Goal: Obtain resource: Download file/media

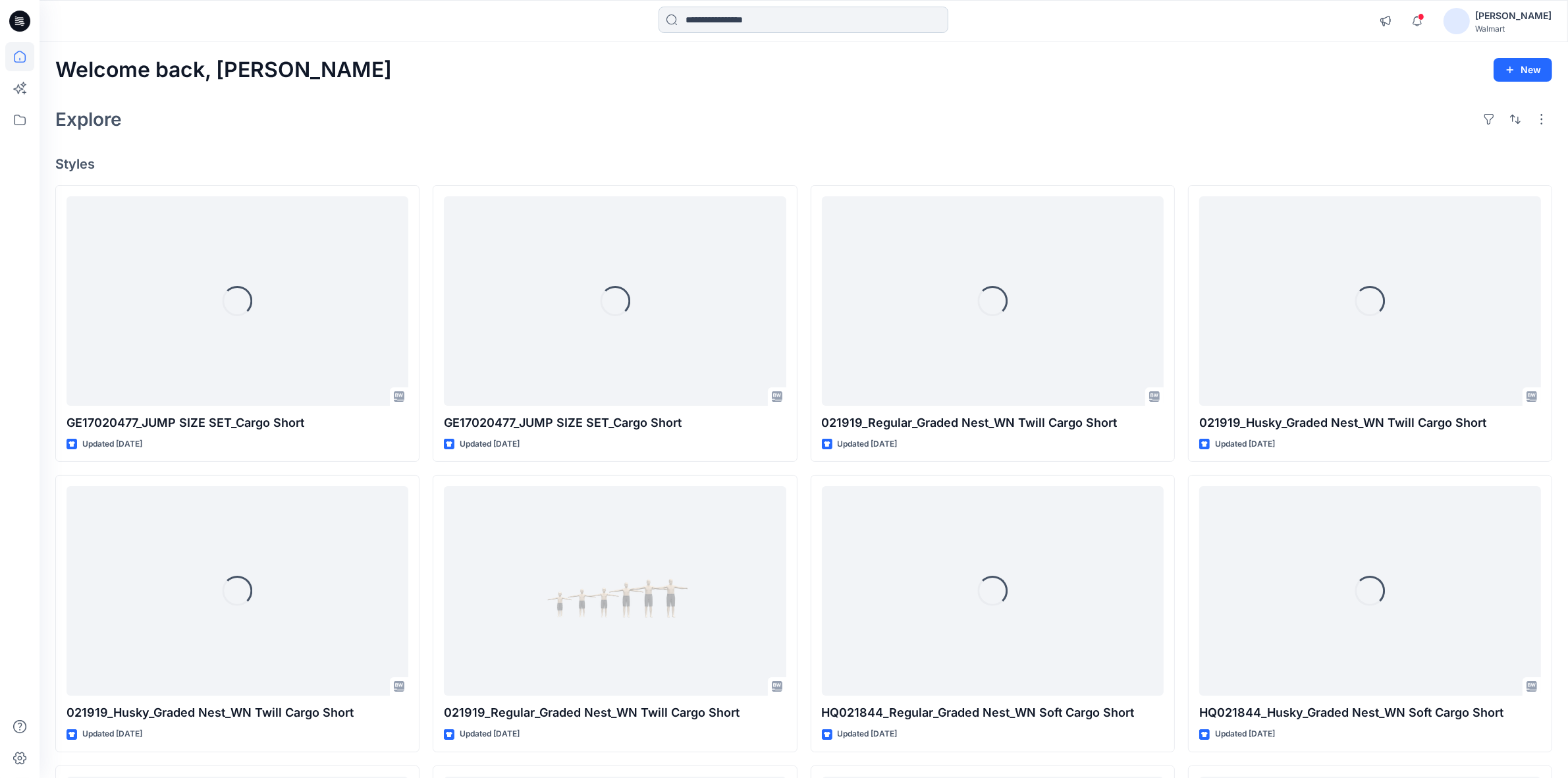
click at [755, 21] on input at bounding box center [803, 19] width 289 height 26
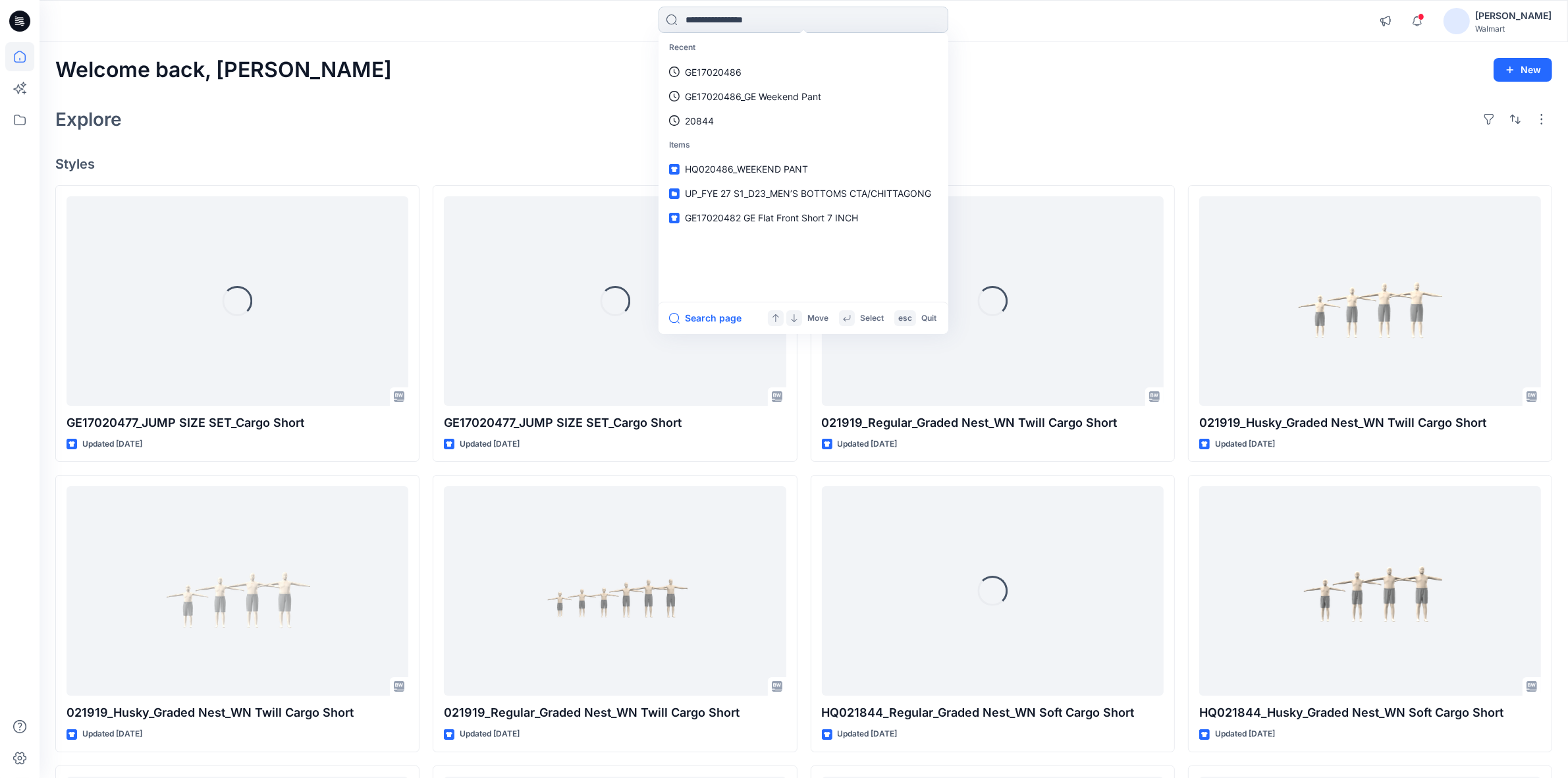
paste input "**********"
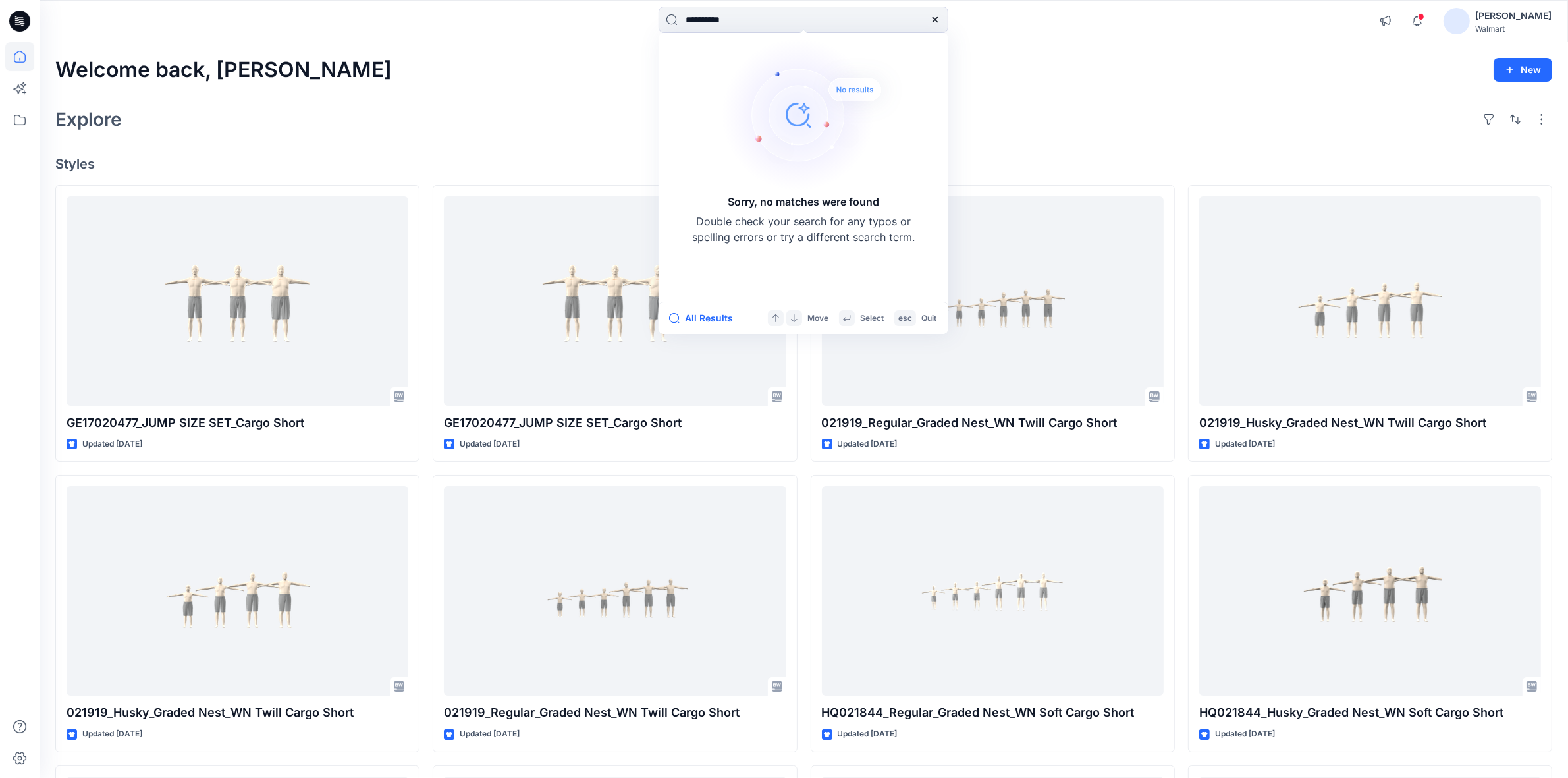
type input "**********"
click at [462, 102] on div "Welcome back, Shabbir New Explore Styles GE17020477_JUMP SIZE SET_Cargo Short U…" at bounding box center [803, 574] width 1528 height 1063
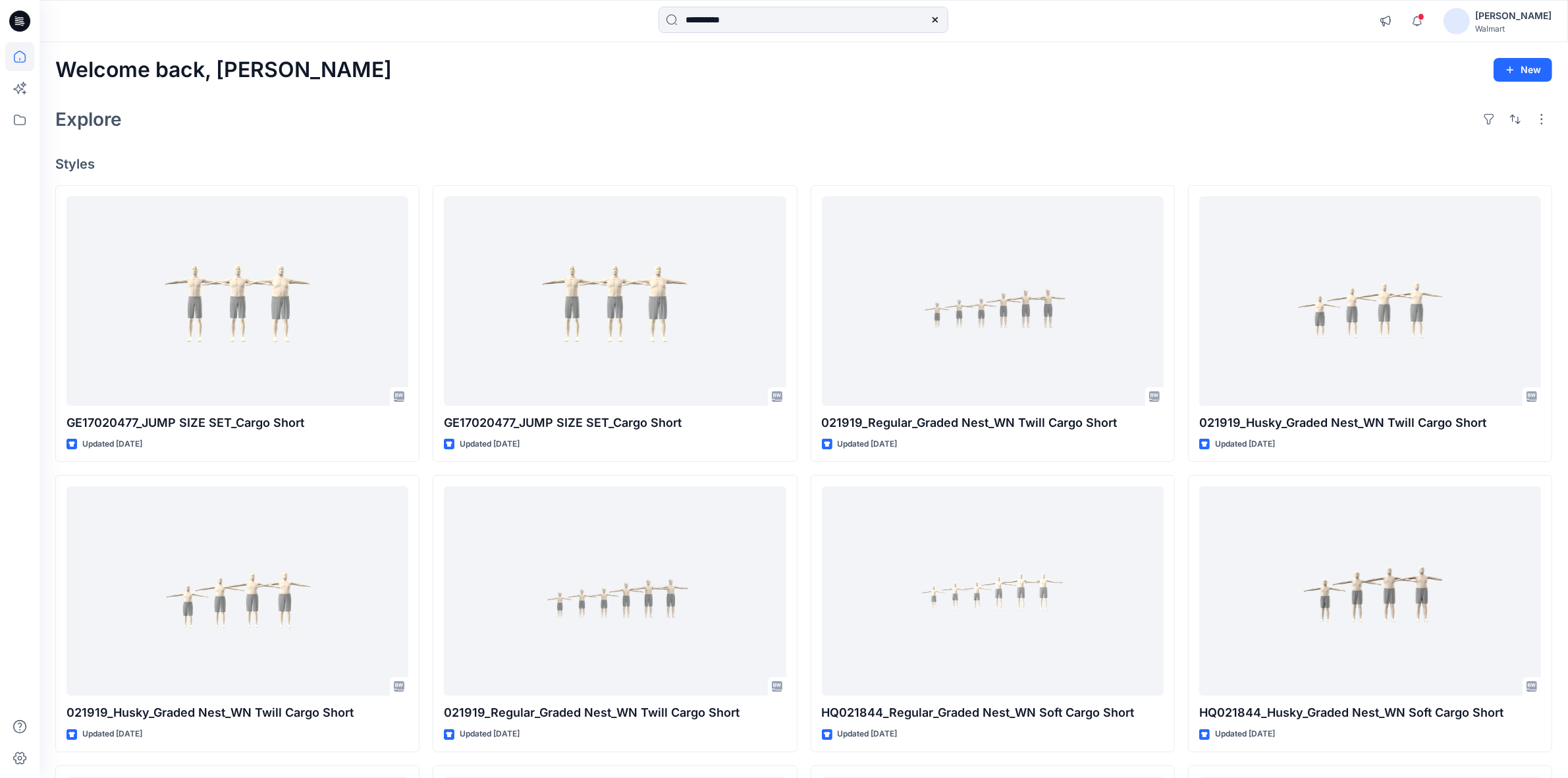
drag, startPoint x: 594, startPoint y: 73, endPoint x: 604, endPoint y: 73, distance: 10.0
click at [597, 73] on div "Welcome back, Shabbir New" at bounding box center [803, 70] width 1497 height 25
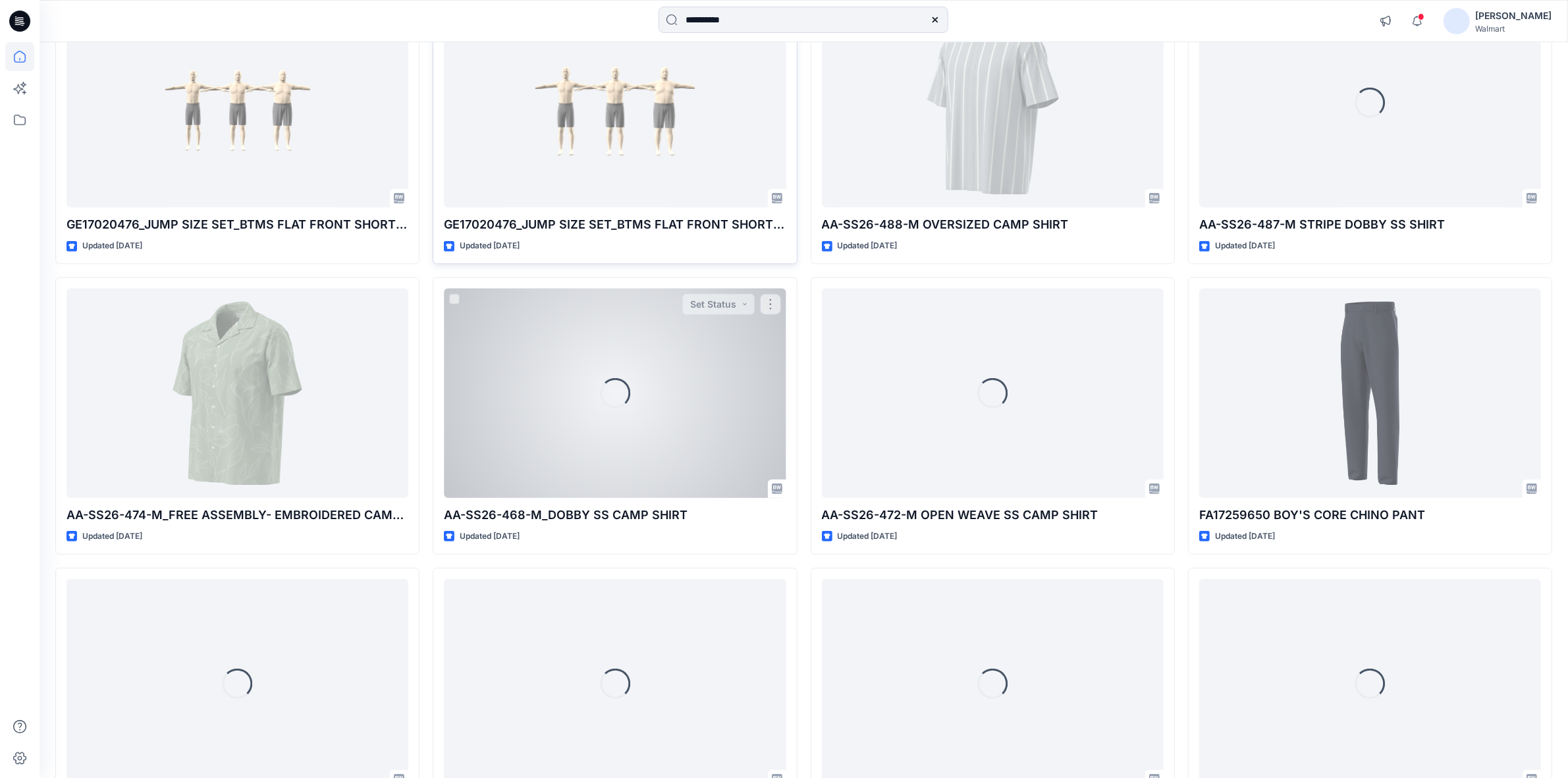
scroll to position [1199, 0]
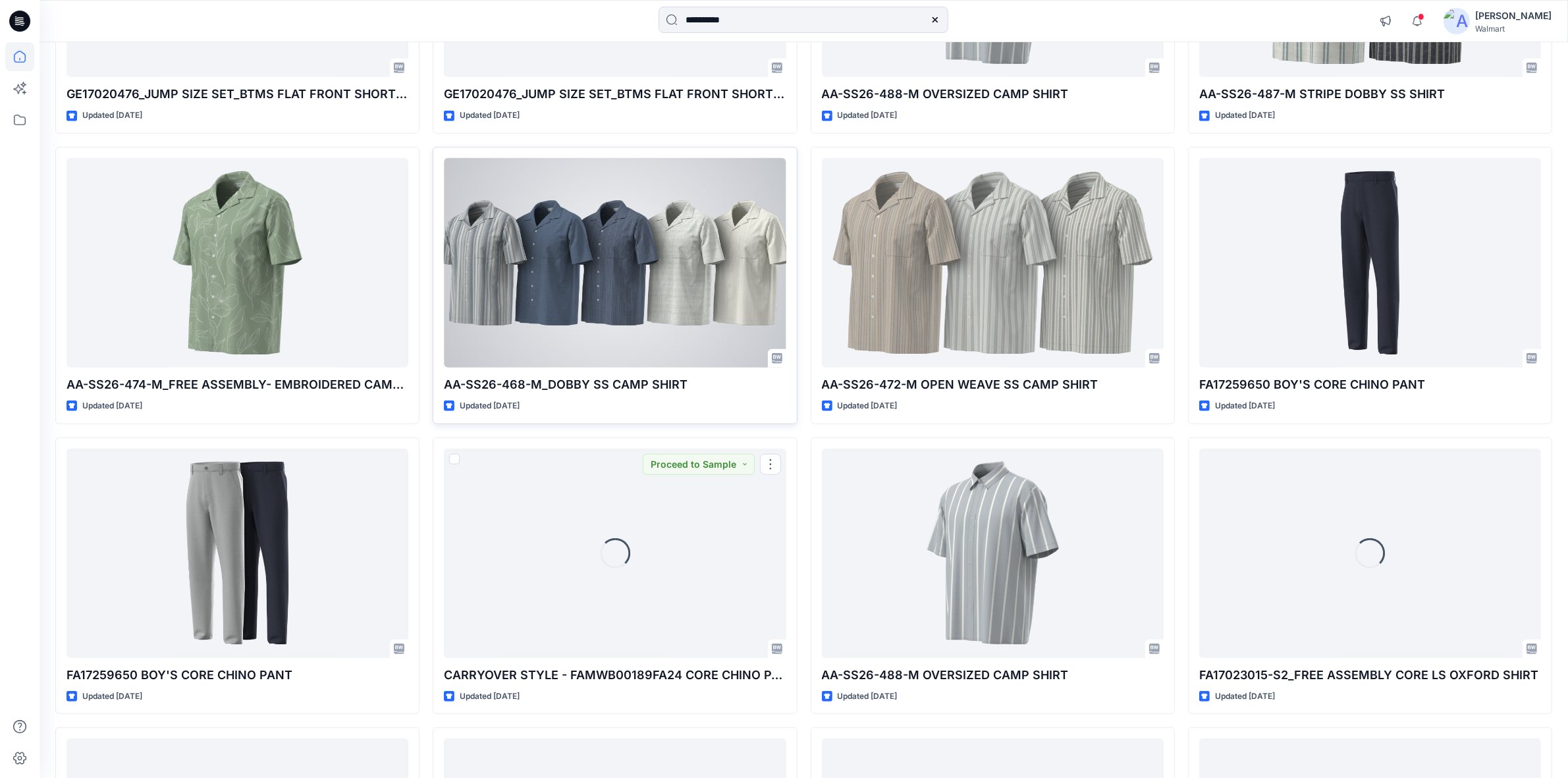
click at [626, 249] on div at bounding box center [615, 263] width 342 height 210
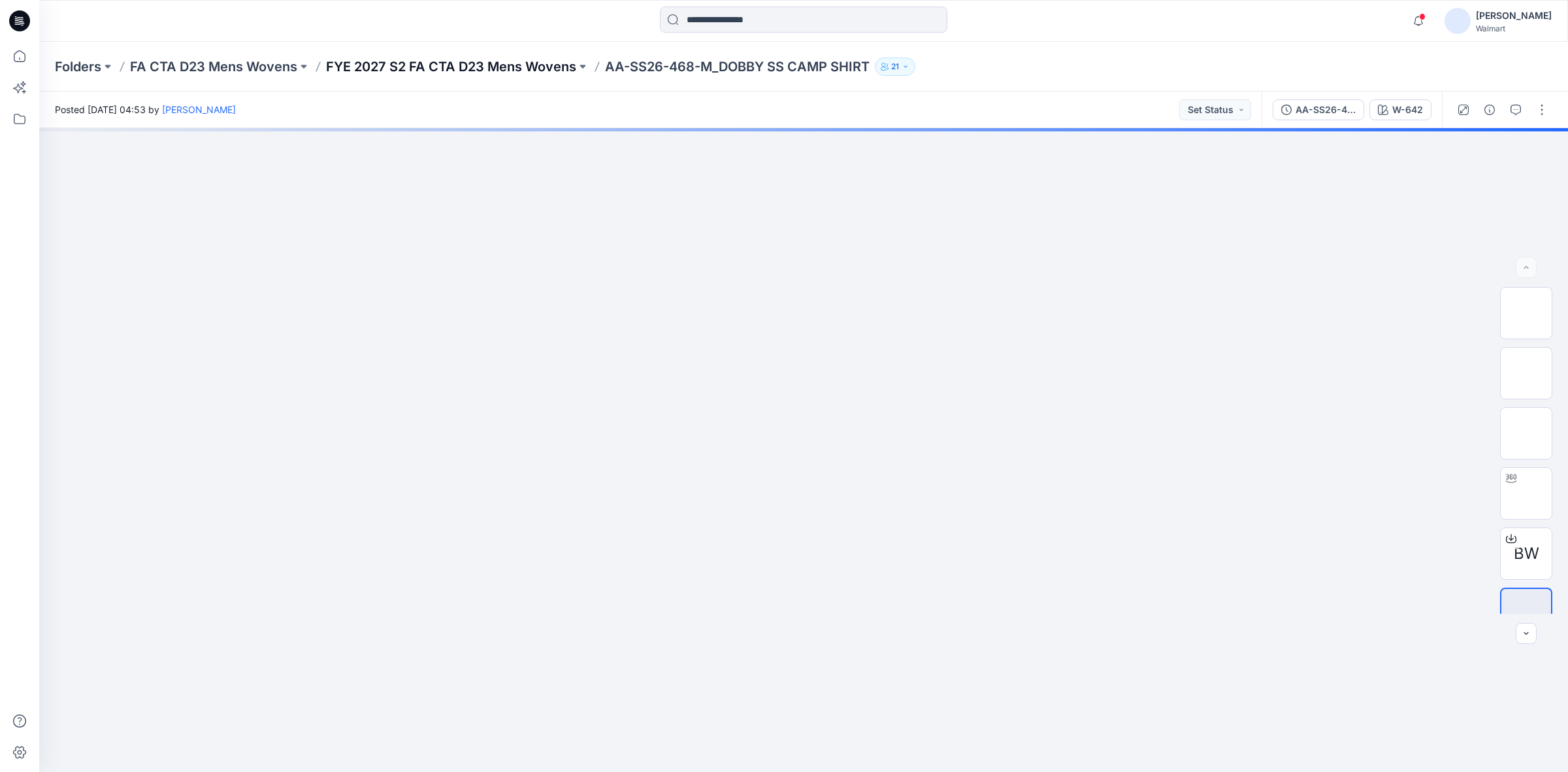
click at [521, 67] on p "FYE 2027 S2 FA CTA D23 Mens Wovens" at bounding box center [451, 67] width 250 height 18
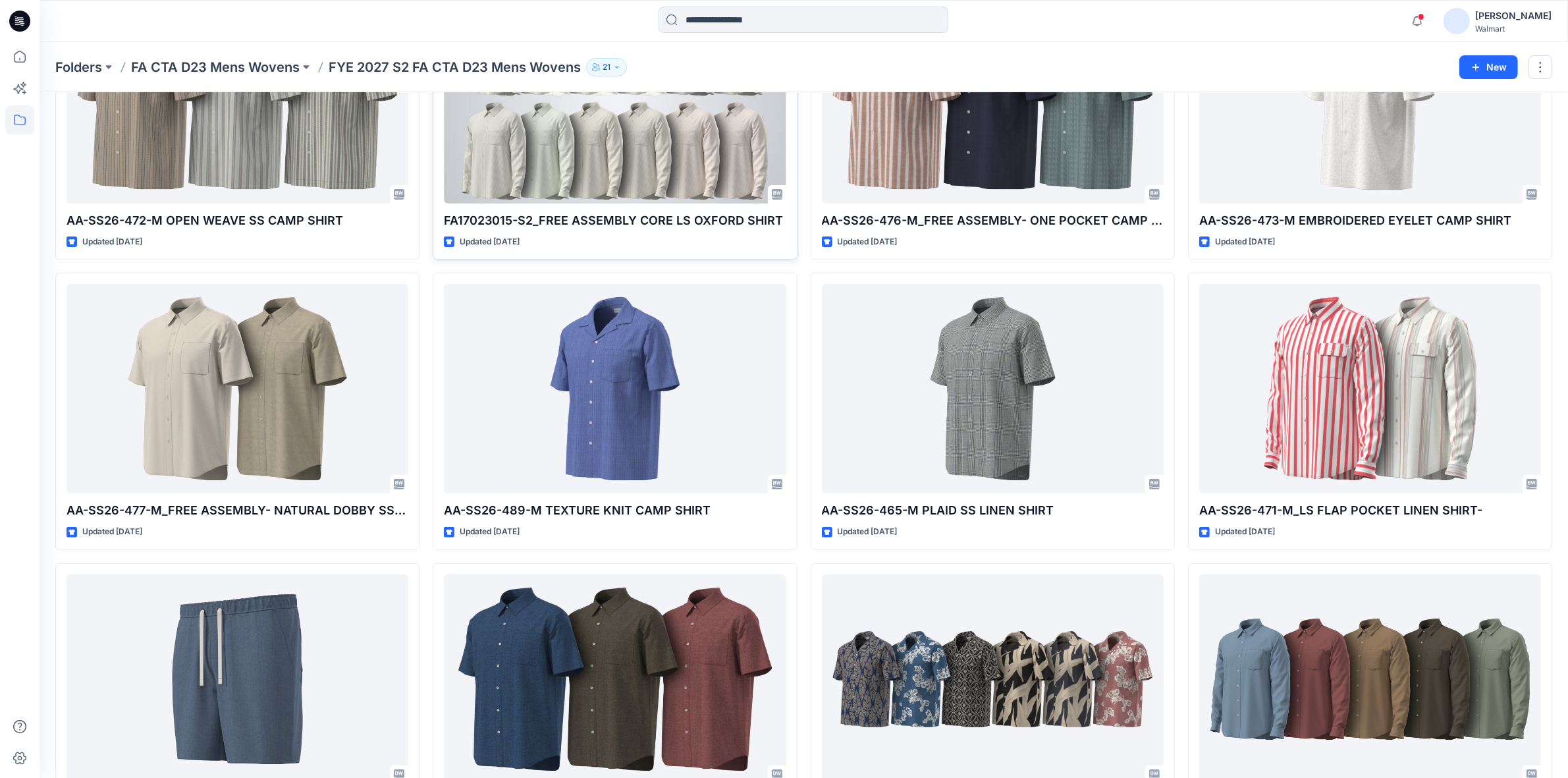
scroll to position [534, 0]
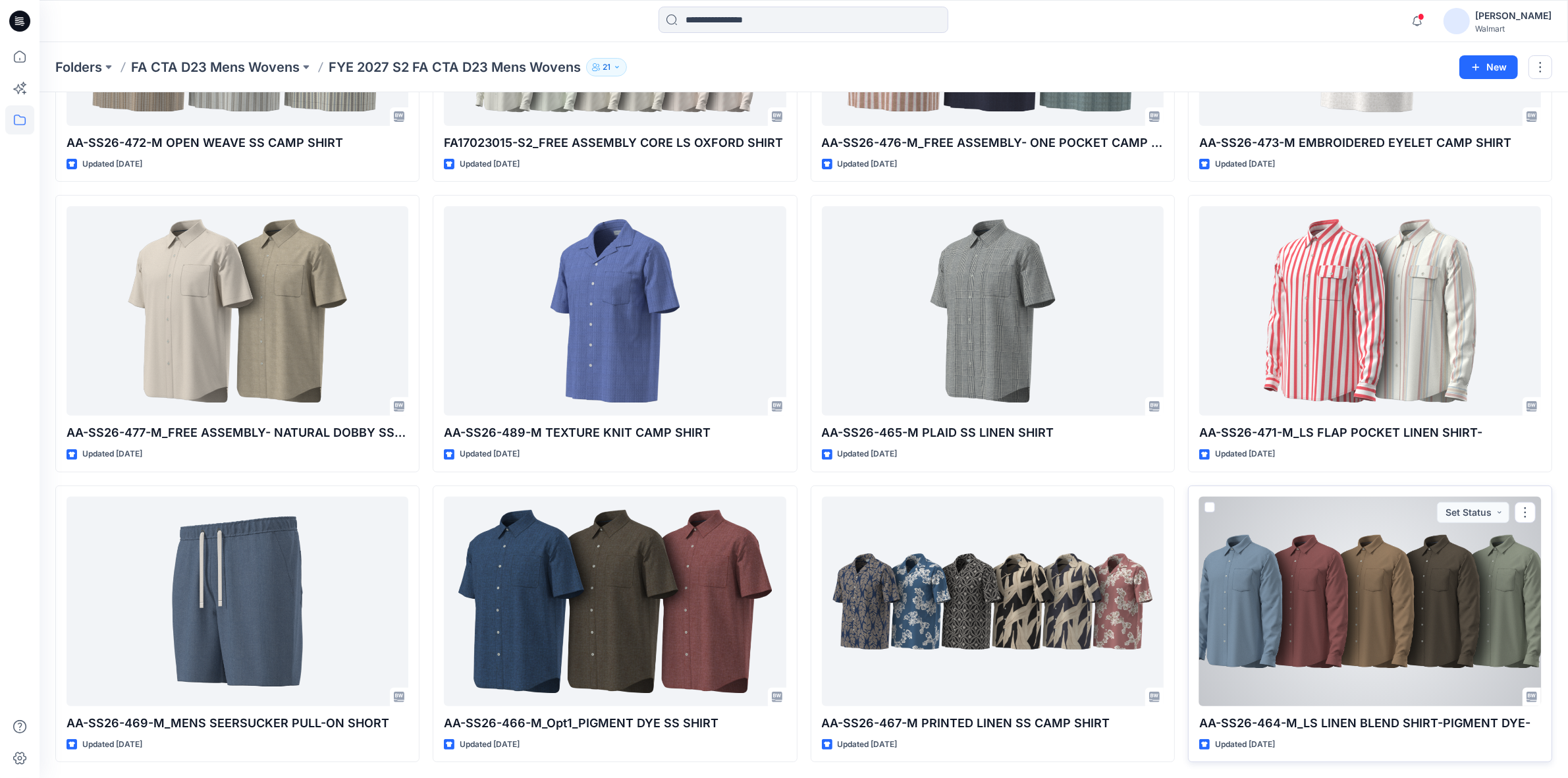
click at [1389, 592] on div at bounding box center [1370, 601] width 342 height 210
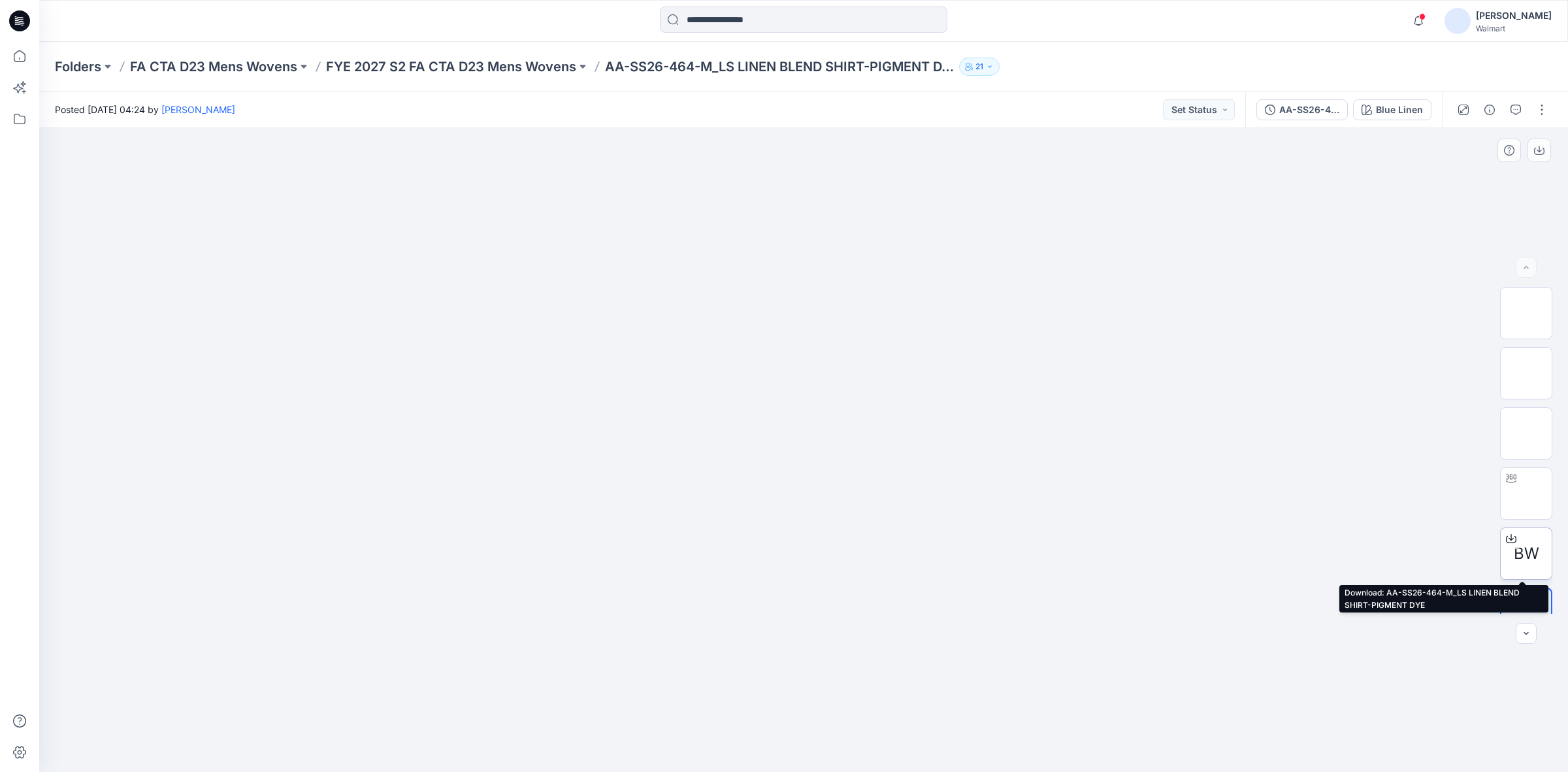
click at [1526, 552] on span "BW" at bounding box center [1527, 553] width 25 height 24
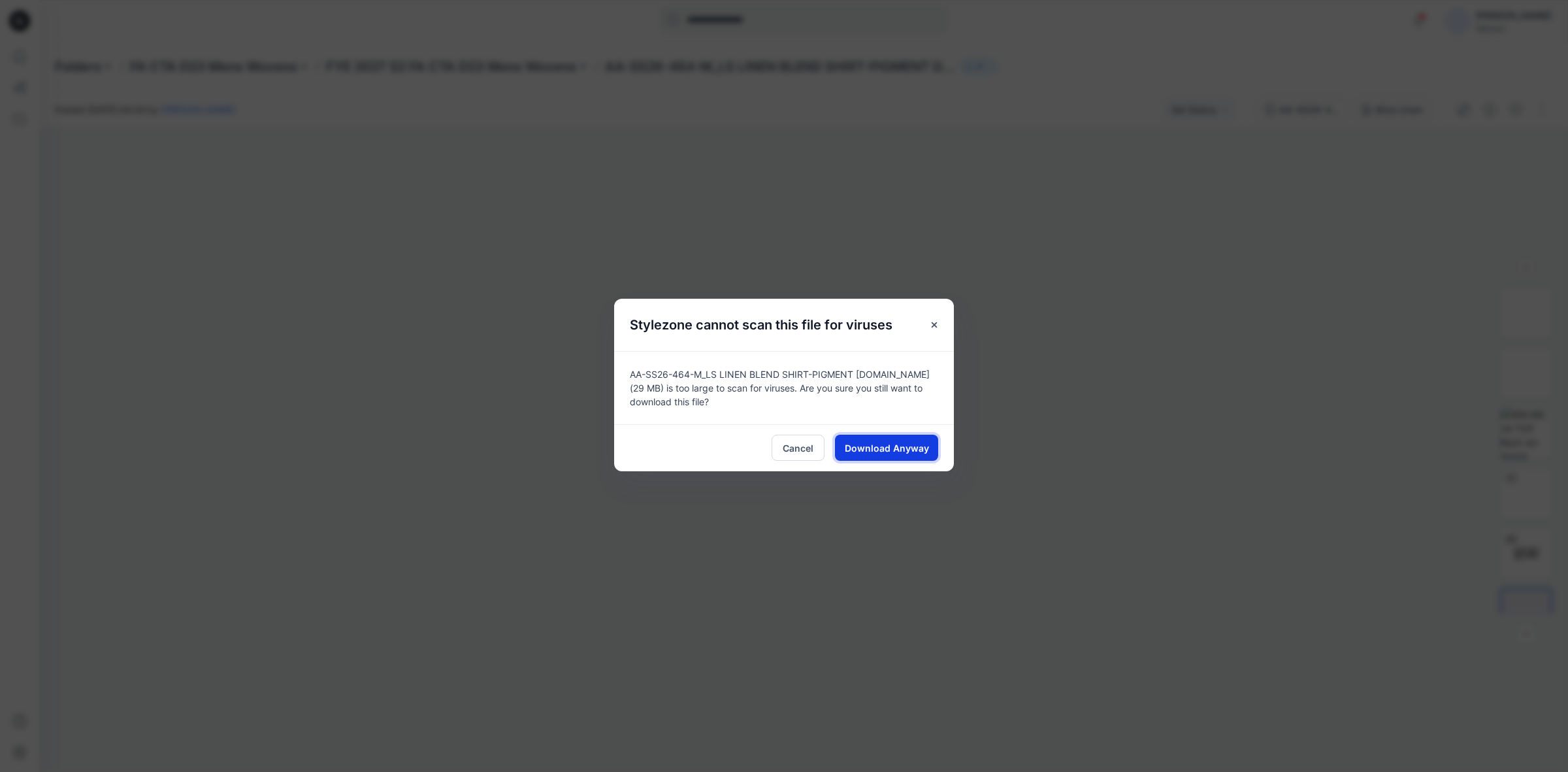
click at [870, 445] on span "Download Anyway" at bounding box center [887, 448] width 84 height 14
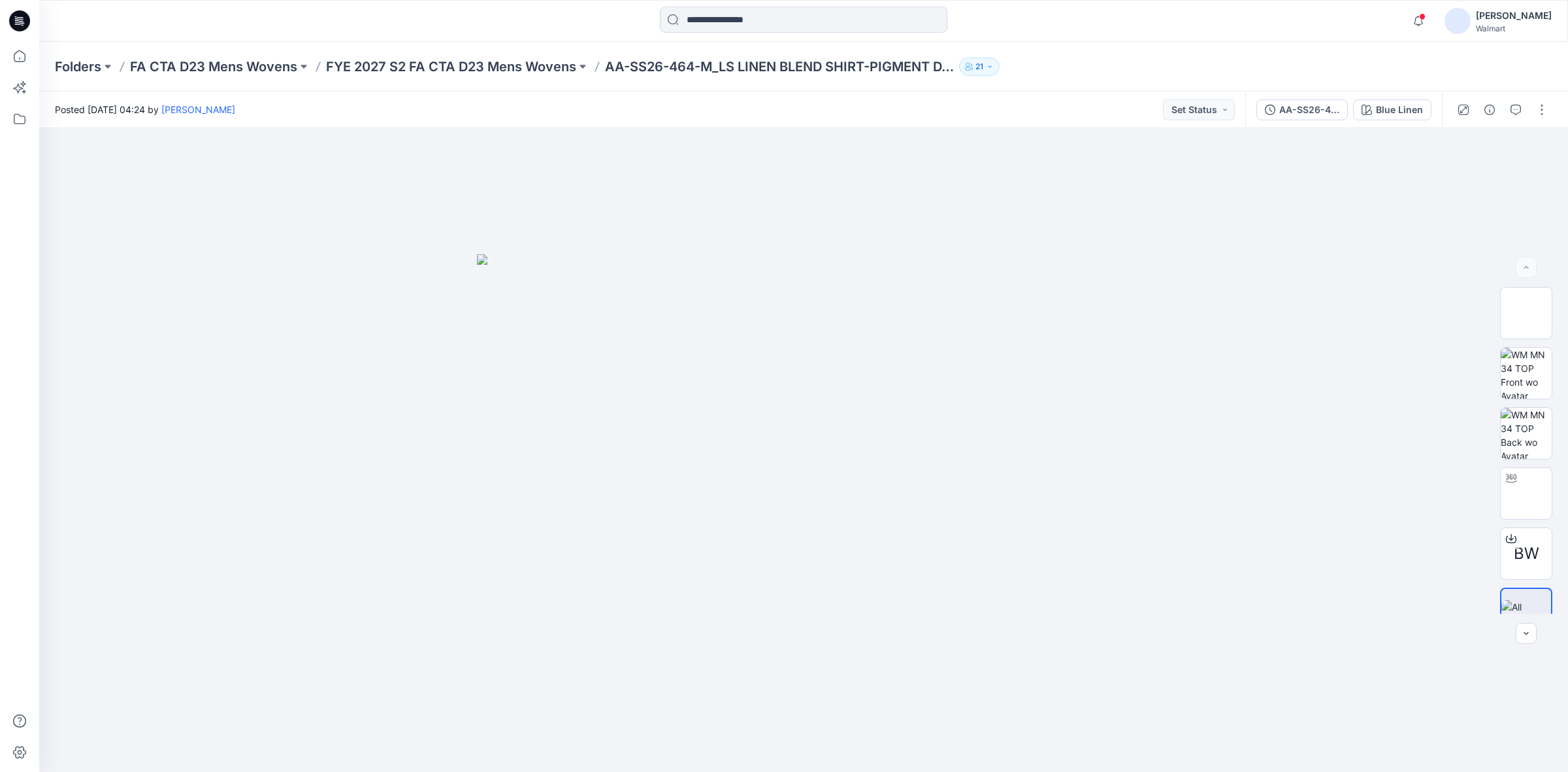
click at [1111, 34] on div at bounding box center [804, 20] width 765 height 29
